Goal: Transaction & Acquisition: Purchase product/service

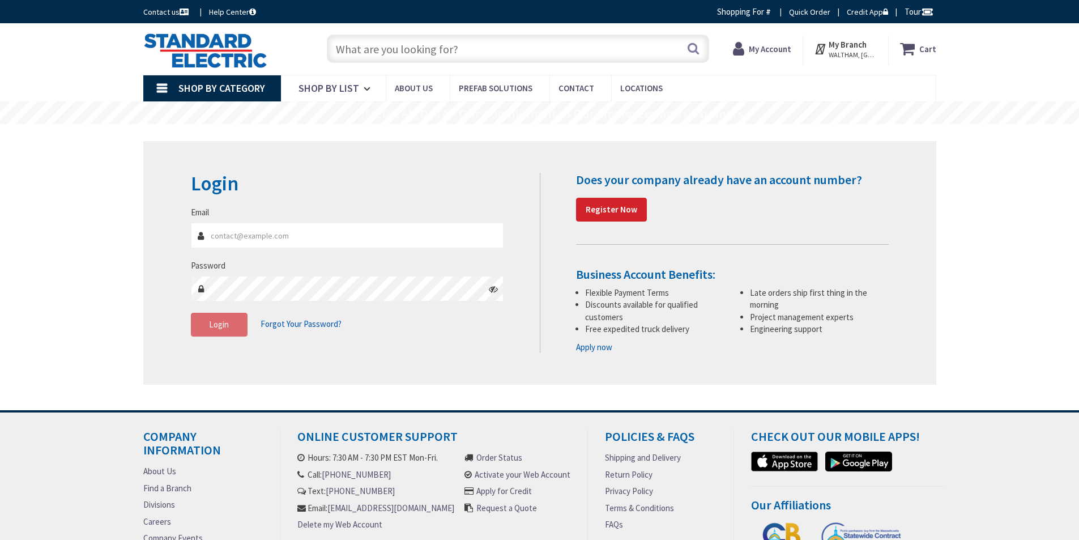
type input "[PERSON_NAME][EMAIL_ADDRESS][PERSON_NAME][DOMAIN_NAME]"
click at [329, 237] on input "[PERSON_NAME][EMAIL_ADDRESS][PERSON_NAME][DOMAIN_NAME]" at bounding box center [347, 235] width 313 height 25
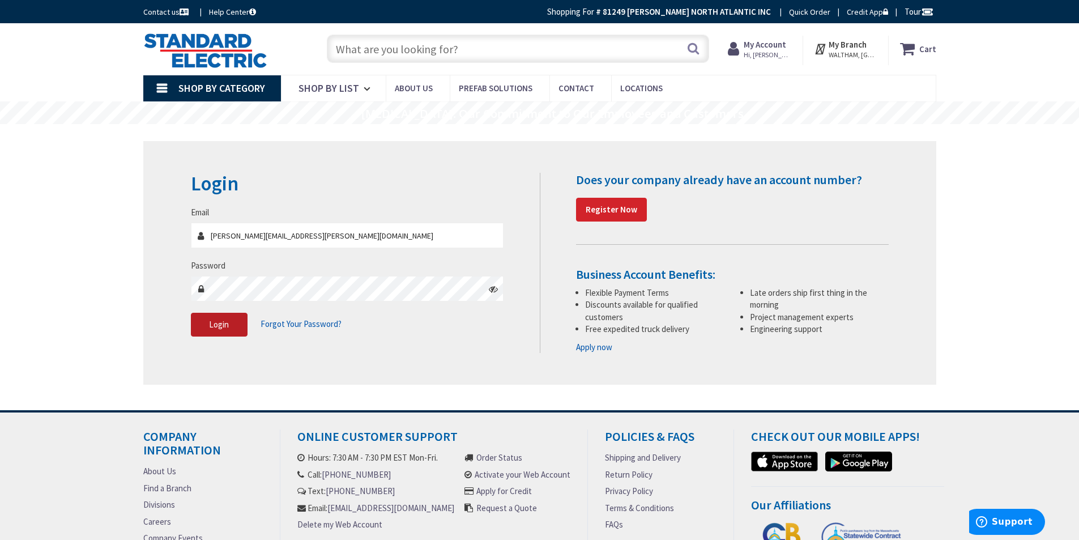
click at [215, 327] on span "Login" at bounding box center [219, 324] width 20 height 11
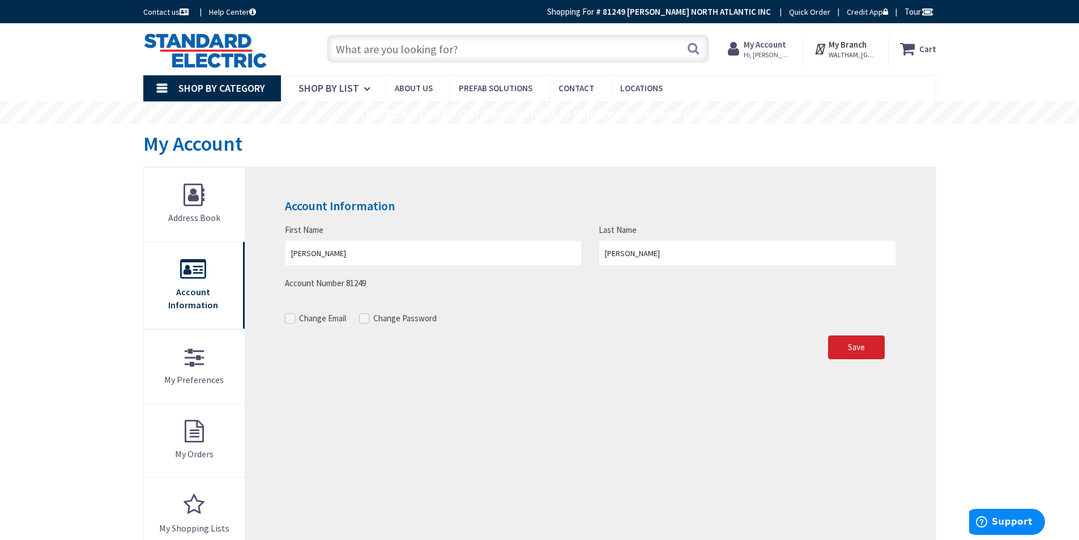
click at [161, 89] on link "Shop By Category" at bounding box center [212, 88] width 138 height 26
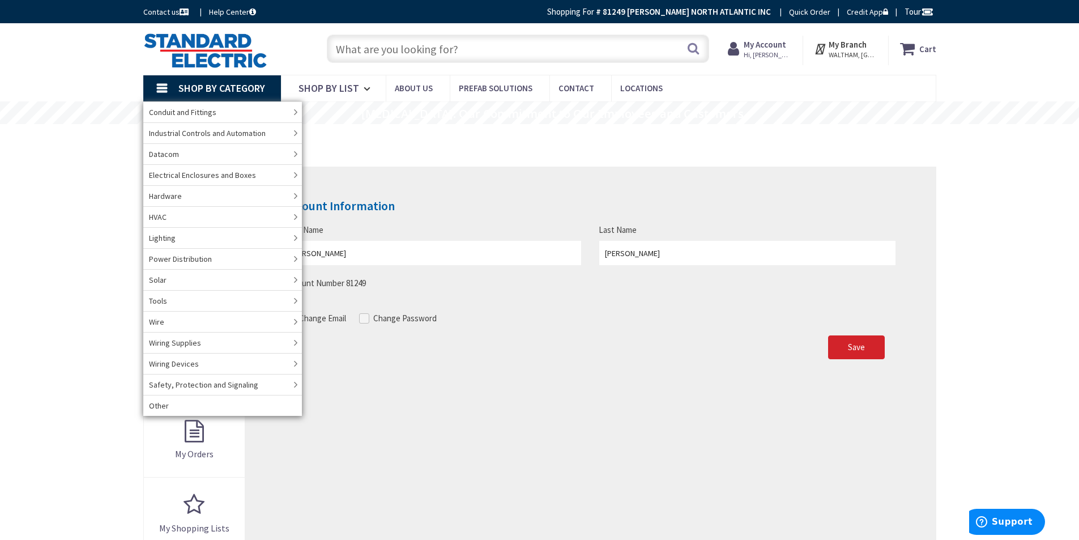
click at [103, 262] on div "Skip to Content Toggle Nav Search Cart My Cart Close" at bounding box center [539, 506] width 1079 height 967
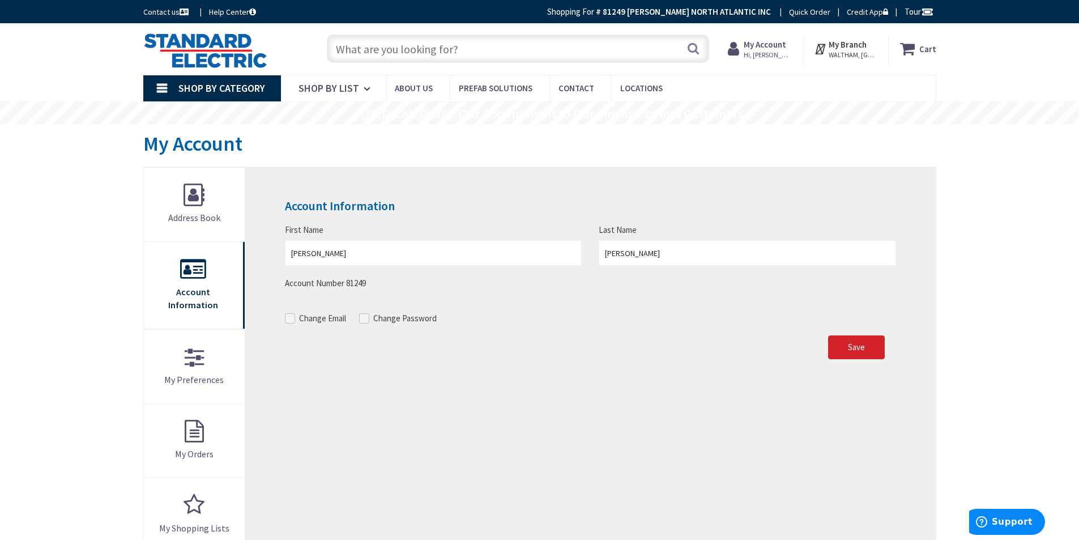
click at [166, 84] on link "Shop By Category" at bounding box center [212, 88] width 138 height 26
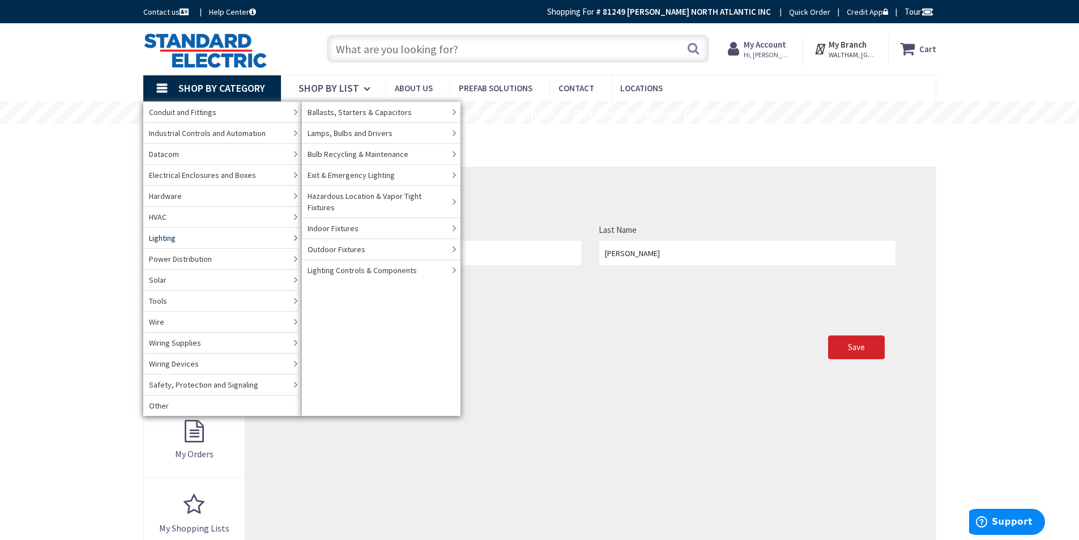
click at [187, 232] on link "Lighting" at bounding box center [222, 237] width 159 height 21
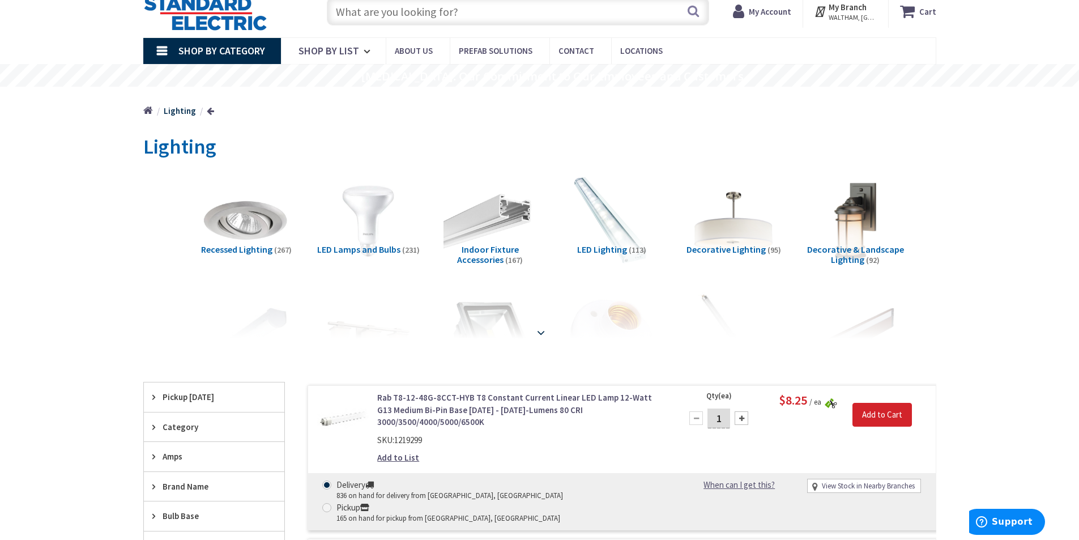
scroll to position [57, 0]
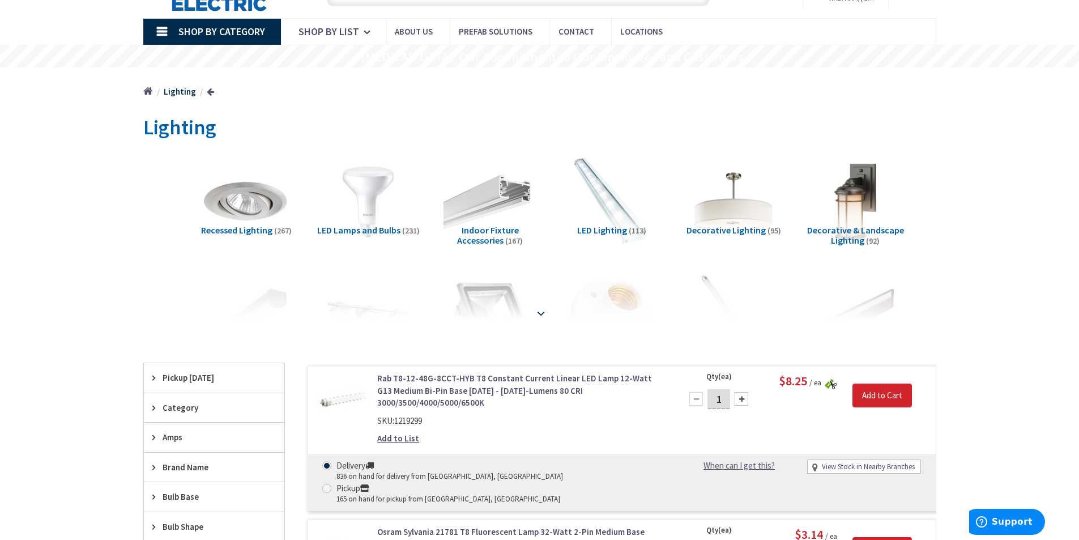
click at [537, 312] on strong at bounding box center [541, 310] width 14 height 12
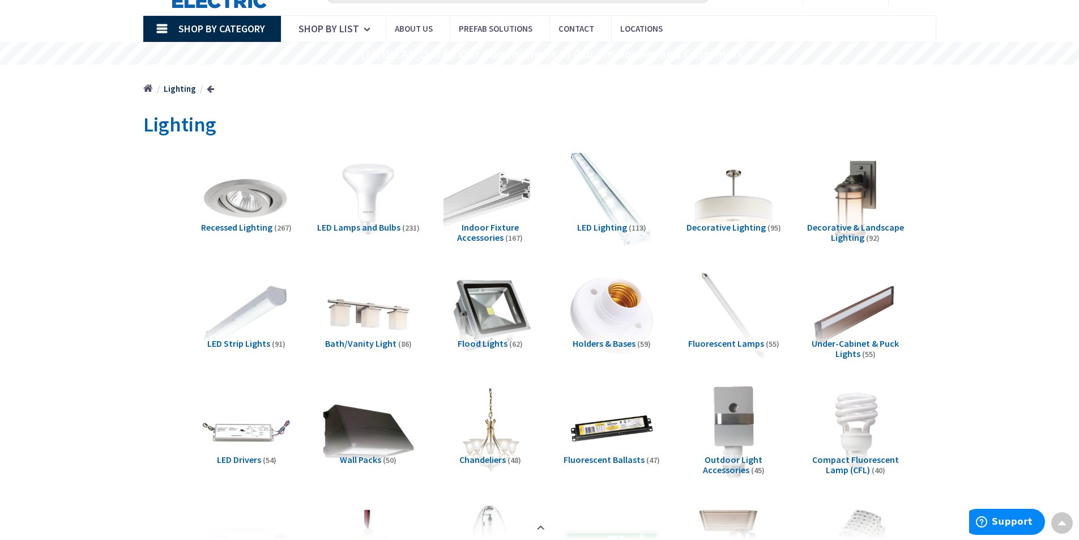
scroll to position [0, 0]
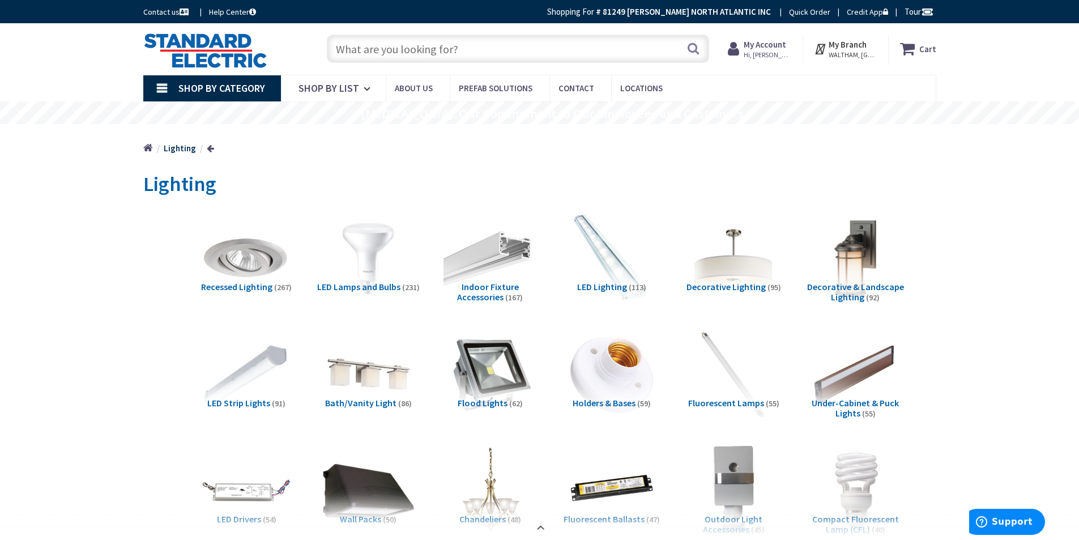
click at [417, 44] on input "text" at bounding box center [518, 49] width 382 height 28
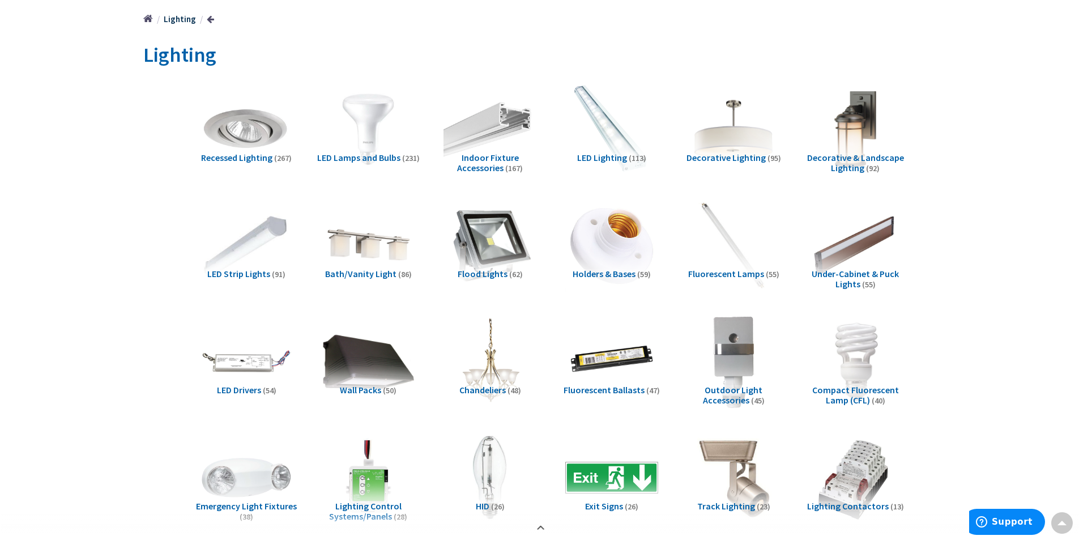
scroll to position [113, 0]
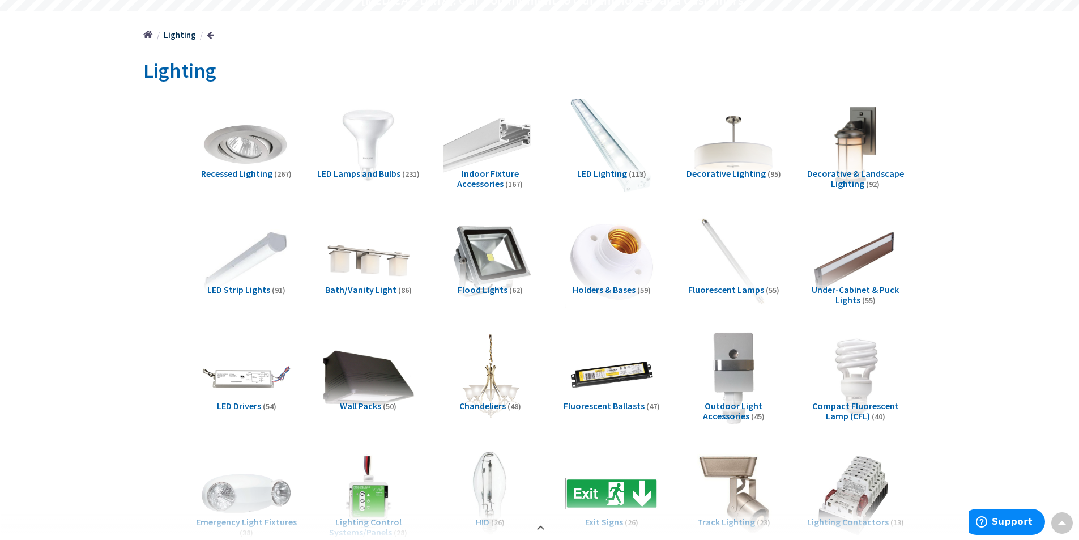
click at [598, 139] on img at bounding box center [611, 144] width 103 height 103
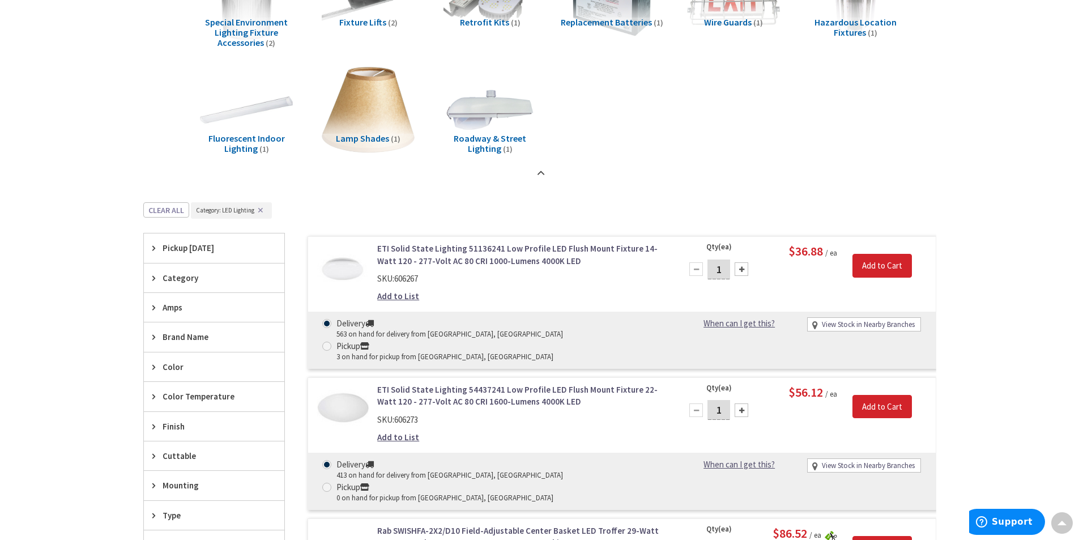
scroll to position [1247, 0]
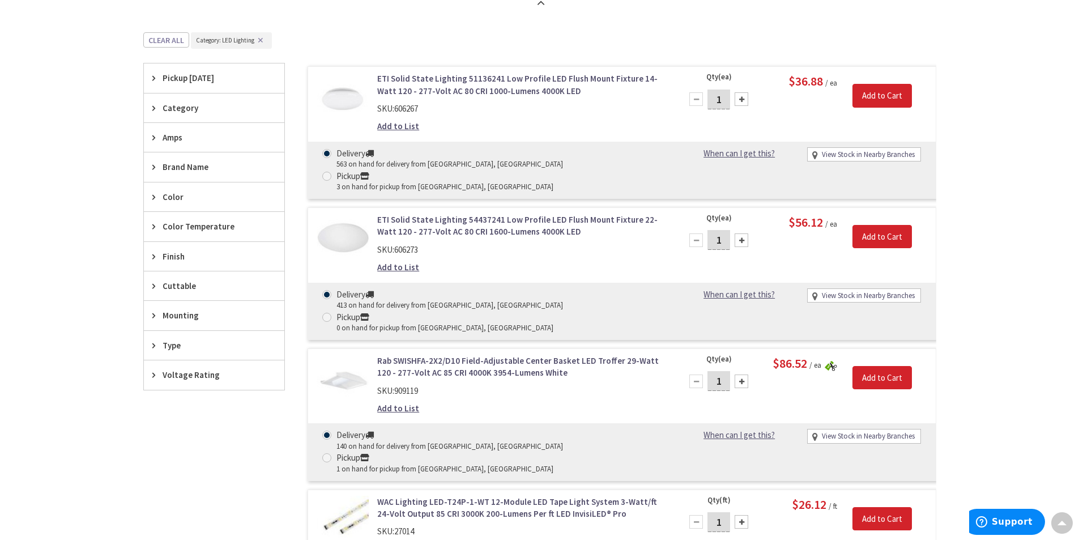
click at [178, 159] on div "Brand Name" at bounding box center [214, 166] width 140 height 29
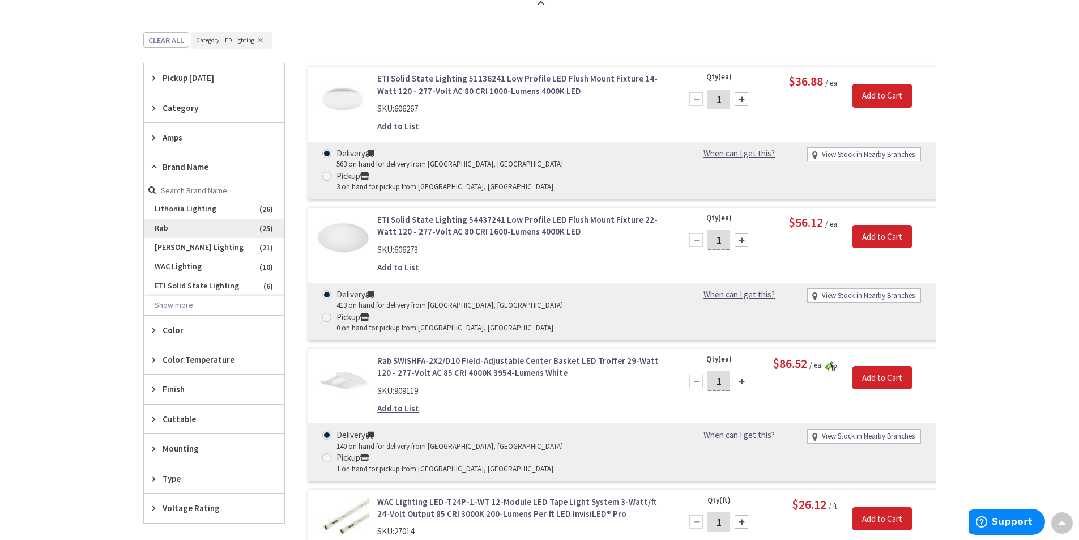
click at [227, 231] on span "Rab" at bounding box center [214, 228] width 140 height 19
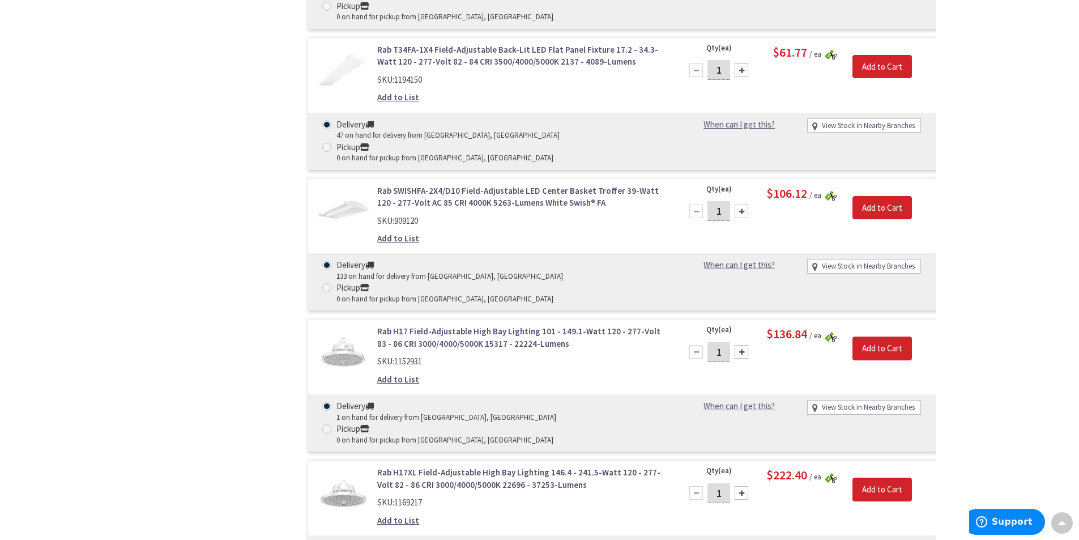
click at [746, 204] on div at bounding box center [742, 211] width 14 height 14
type input "4"
click at [890, 196] on input "Add to Cart" at bounding box center [881, 208] width 59 height 24
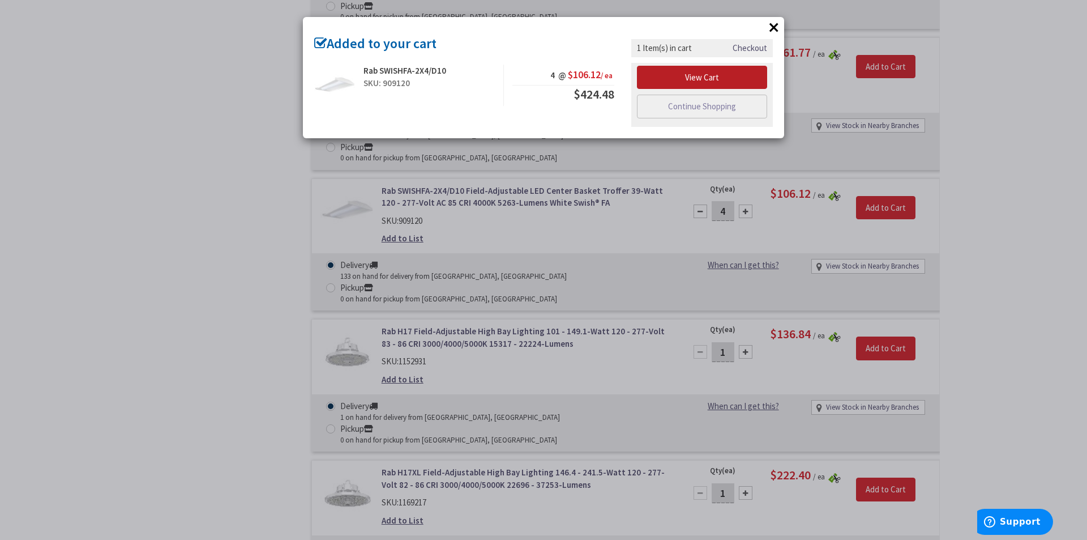
click at [710, 79] on link "View Cart" at bounding box center [702, 78] width 130 height 24
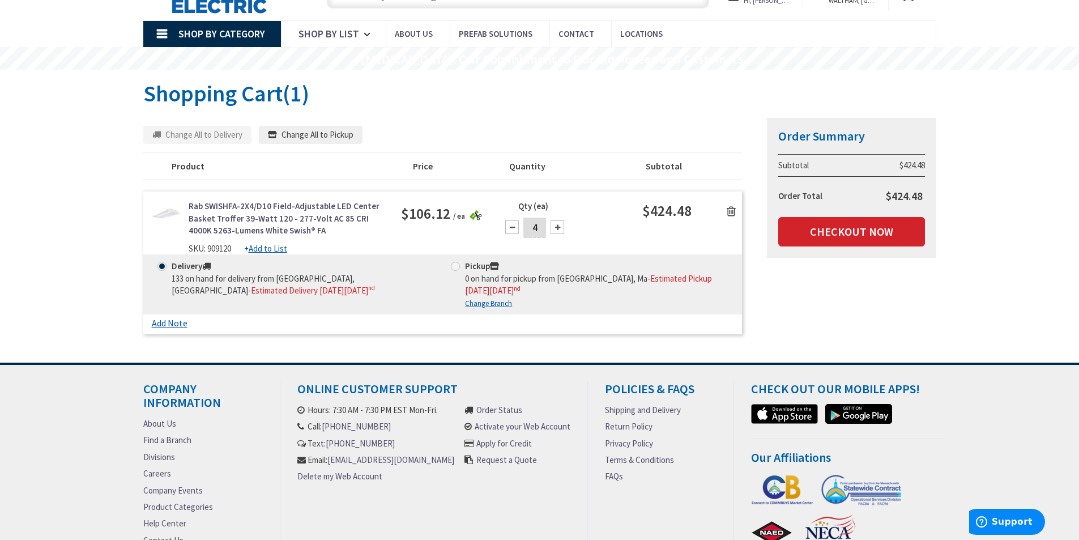
scroll to position [113, 0]
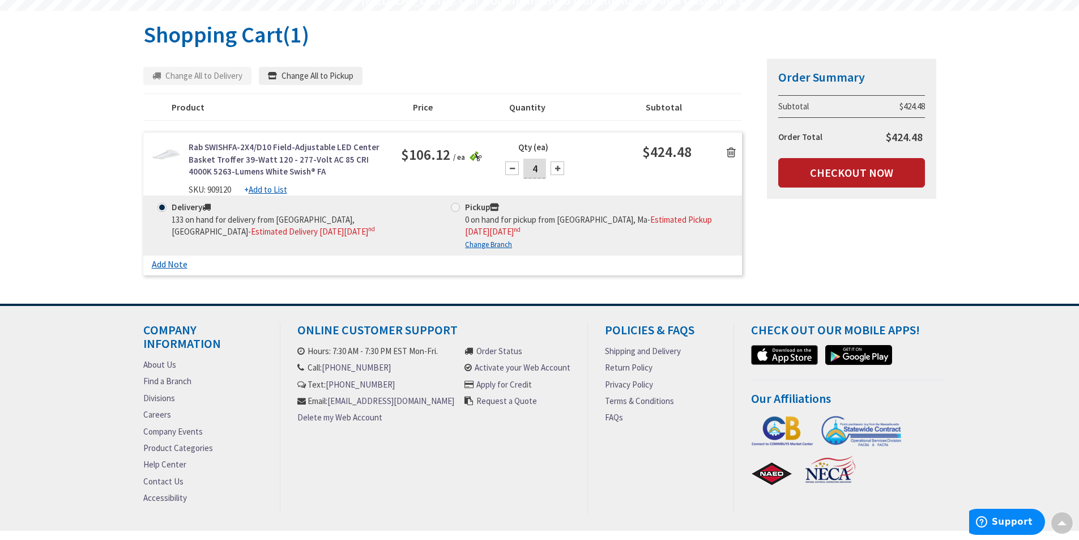
click at [851, 177] on link "Checkout Now" at bounding box center [851, 172] width 147 height 29
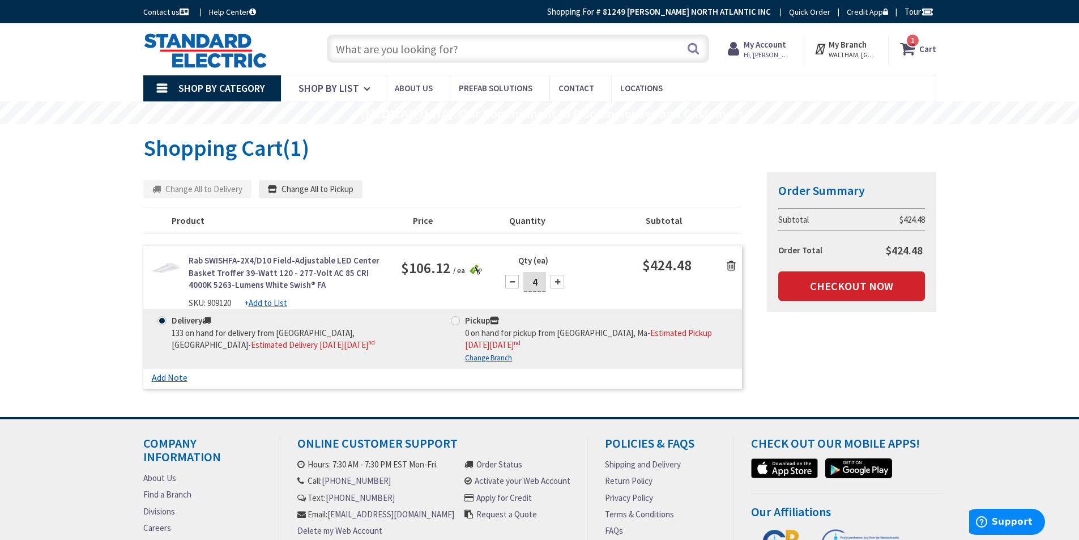
click at [728, 264] on icon at bounding box center [731, 265] width 9 height 11
